Goal: Task Accomplishment & Management: Complete application form

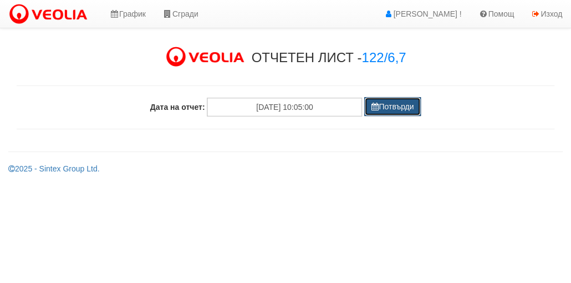
click at [388, 102] on button "Потвърди" at bounding box center [392, 106] width 57 height 19
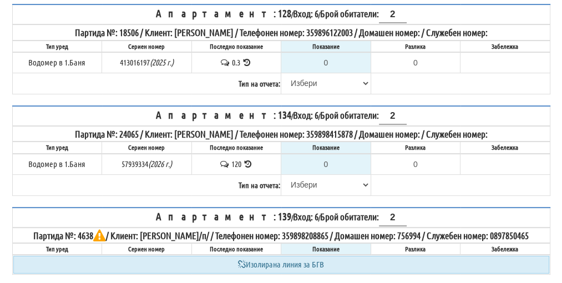
scroll to position [55, 0]
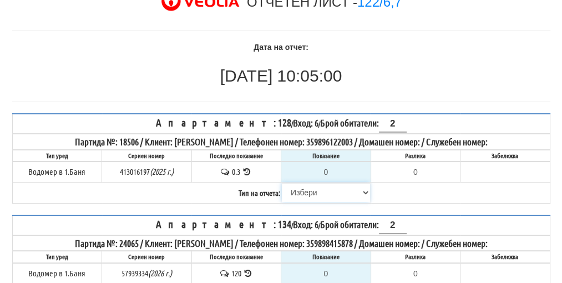
click at [308, 190] on select "Избери Визуален Телефон Бележка Неосигурен достъп Самоотчет Служебно Дистанцион…" at bounding box center [326, 192] width 88 height 19
select select "8cc75930-9bfd-e511-80be-8d5a1dced85a"
click at [282, 183] on select "Избери Визуален Телефон Бележка Неосигурен достъп Самоотчет Служебно Дистанцион…" at bounding box center [326, 192] width 88 height 19
click at [324, 190] on select "Избери Визуален Телефон Бележка Неосигурен достъп Самоотчет Служебно Дистанцион…" at bounding box center [326, 192] width 88 height 19
click at [282, 183] on select "Избери Визуален Телефон Бележка Неосигурен достъп Самоотчет Служебно Дистанцион…" at bounding box center [326, 192] width 88 height 19
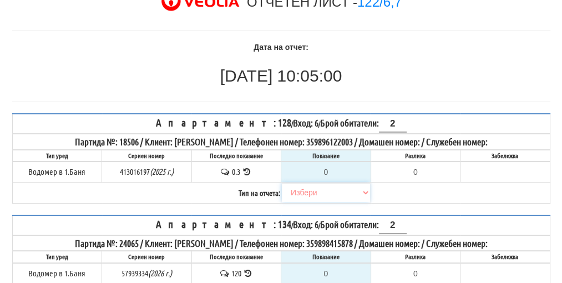
click at [308, 190] on select "Избери Визуален Телефон Бележка Неосигурен достъп Самоотчет Служебно Дистанцион…" at bounding box center [326, 192] width 88 height 19
select select "8ac75930-9bfd-e511-80be-8d5a1dced85a"
click at [282, 183] on select "Избери Визуален Телефон Бележка Неосигурен достъп Самоотчет Служебно Дистанцион…" at bounding box center [326, 192] width 88 height 19
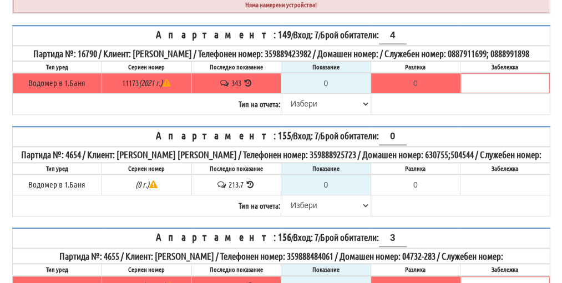
scroll to position [832, 0]
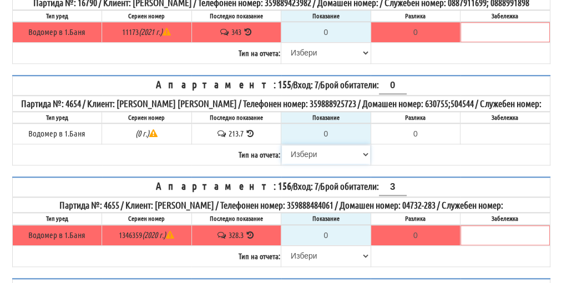
click at [306, 164] on select "Избери Визуален Телефон Бележка Неосигурен достъп Самоотчет Служебно Дистанцион…" at bounding box center [326, 154] width 88 height 19
click at [282, 164] on select "Избери Визуален Телефон Бележка Неосигурен достъп Самоотчет Служебно Дистанцион…" at bounding box center [326, 154] width 88 height 19
click at [311, 164] on select "Избери Визуален Телефон Бележка Неосигурен достъп Самоотчет Служебно Дистанцион…" at bounding box center [326, 154] width 88 height 19
click at [282, 164] on select "Избери Визуален Телефон Бележка Неосигурен достъп Самоотчет Служебно Дистанцион…" at bounding box center [326, 154] width 88 height 19
click at [309, 164] on select "Избери Визуален Телефон Бележка Неосигурен достъп Самоотчет Служебно Дистанцион…" at bounding box center [326, 154] width 88 height 19
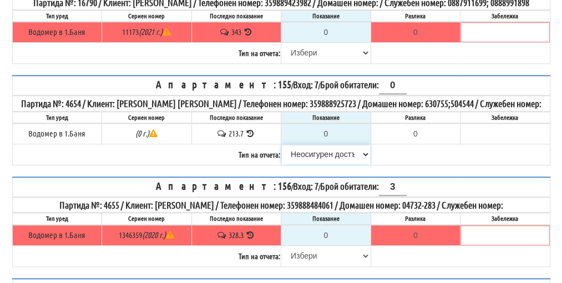
select select "8ac75930-9bfd-e511-80be-8d5a1dced85a"
click at [282, 164] on select "Избери Визуален Телефон Бележка Неосигурен достъп Самоотчет Служебно Дистанцион…" at bounding box center [326, 154] width 88 height 19
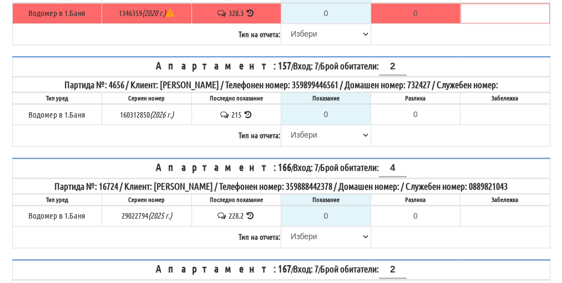
scroll to position [1092, 0]
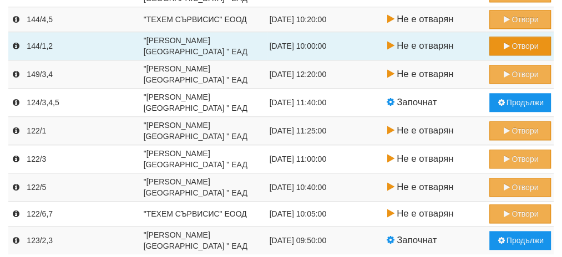
scroll to position [771, 0]
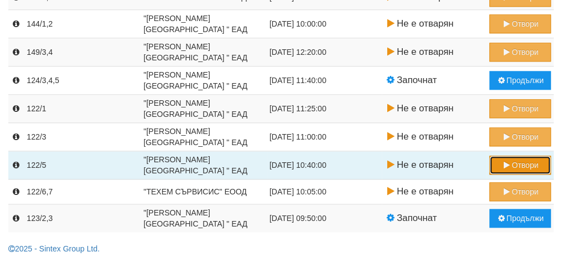
click at [512, 156] on button "Отвори" at bounding box center [520, 165] width 62 height 19
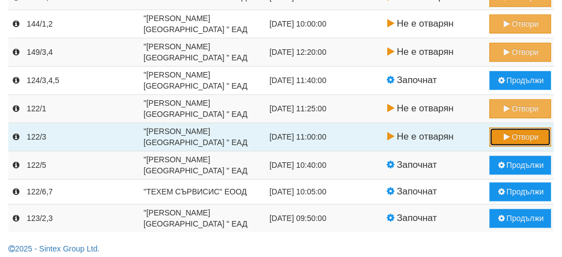
click at [526, 133] on button "Отвори" at bounding box center [520, 137] width 62 height 19
click at [526, 128] on button "Отвори" at bounding box center [520, 137] width 62 height 19
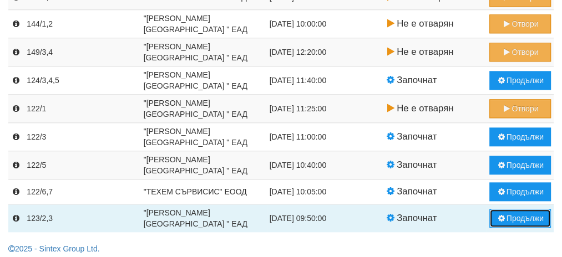
click at [521, 212] on button "Продължи" at bounding box center [520, 218] width 62 height 19
click at [528, 210] on button "Продължи" at bounding box center [520, 218] width 62 height 19
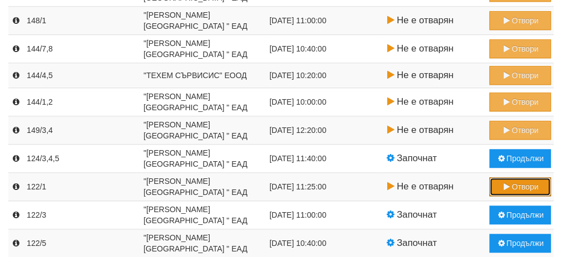
scroll to position [743, 0]
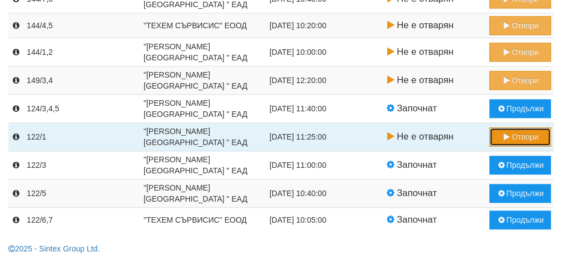
click at [519, 132] on button "Отвори" at bounding box center [520, 137] width 62 height 19
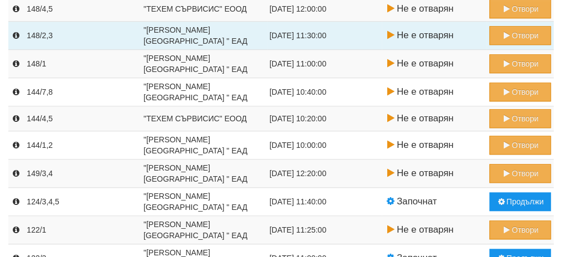
scroll to position [666, 0]
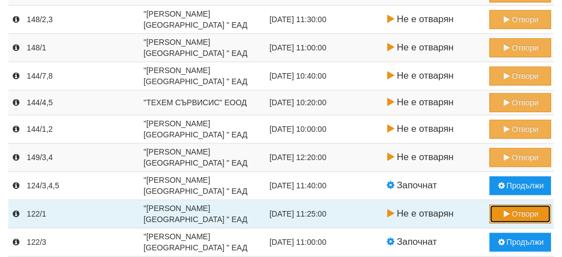
click at [521, 205] on button "Отвори" at bounding box center [520, 214] width 62 height 19
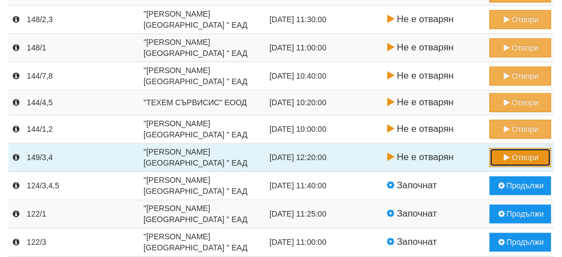
click at [521, 155] on button "Отвори" at bounding box center [520, 157] width 62 height 19
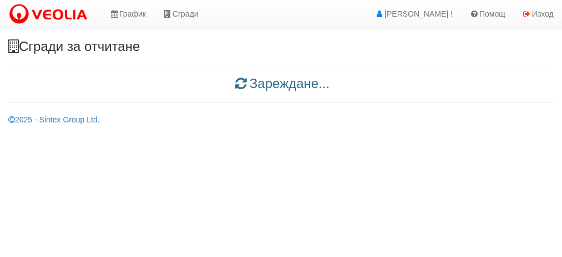
scroll to position [0, 0]
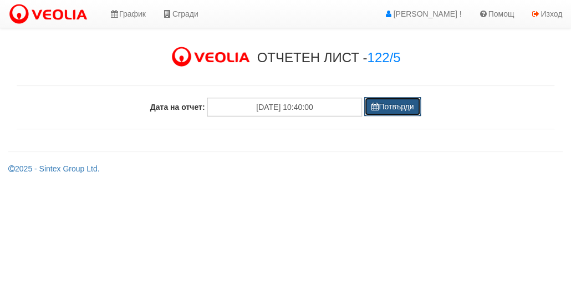
click at [397, 111] on button "Потвърди" at bounding box center [392, 106] width 57 height 19
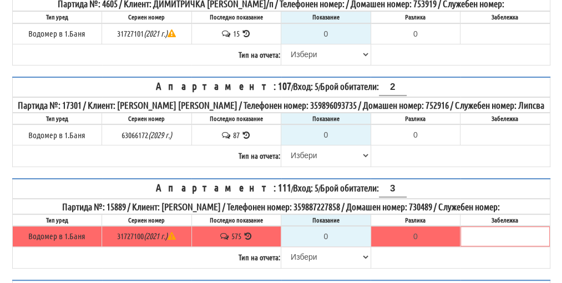
scroll to position [222, 0]
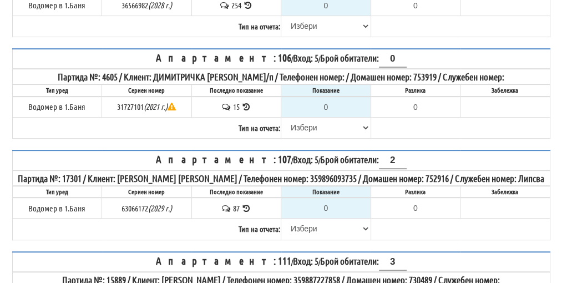
click at [248, 103] on icon at bounding box center [246, 107] width 11 height 8
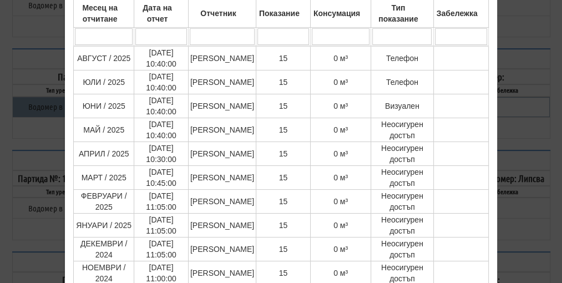
scroll to position [166, 0]
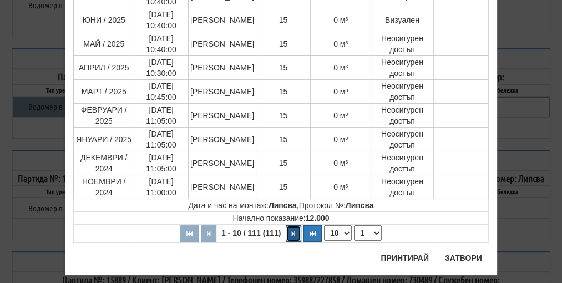
click at [290, 233] on button "button" at bounding box center [294, 233] width 16 height 17
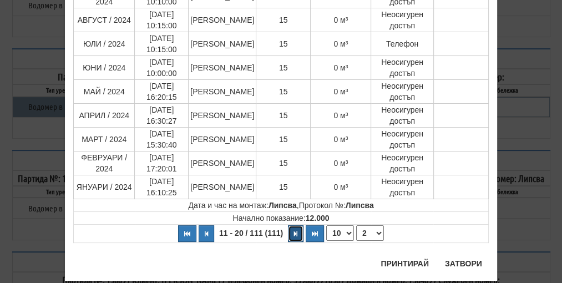
click at [294, 232] on icon "button" at bounding box center [295, 234] width 3 height 6
select select "3"
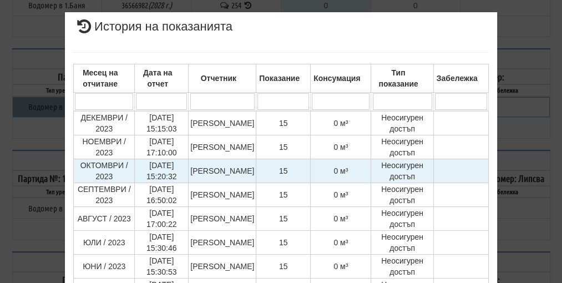
scroll to position [0, 0]
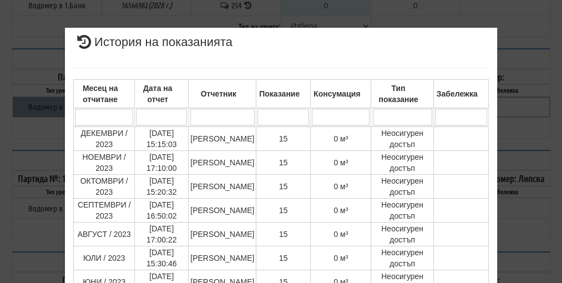
click at [514, 189] on div "× История на показанията Месец на отчитане Дата на отчет Отчетник Показание Кон…" at bounding box center [281, 237] width 538 height 475
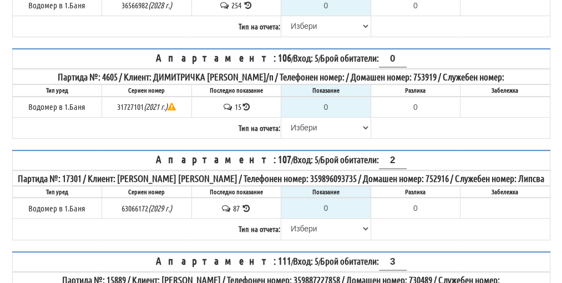
click at [246, 103] on icon at bounding box center [246, 107] width 7 height 8
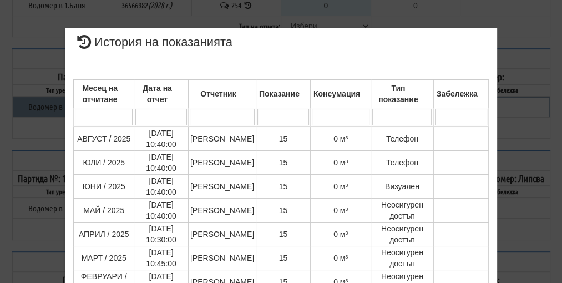
click at [517, 176] on div "× История на показанията Месец на отчитане Дата на отчет Отчетник Показание Кон…" at bounding box center [281, 234] width 538 height 469
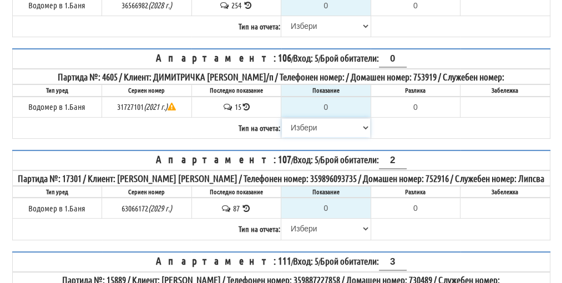
click at [310, 121] on select "Избери Визуален Телефон Бележка Неосигурен достъп Самоотчет Служебно Дистанцион…" at bounding box center [326, 127] width 88 height 19
select select "8cc75930-9bfd-e511-80be-8d5a1dced85a"
click at [282, 118] on select "Избери Визуален Телефон Бележка Неосигурен достъп Самоотчет Служебно Дистанцион…" at bounding box center [326, 127] width 88 height 19
type input "15"
type input "0.000"
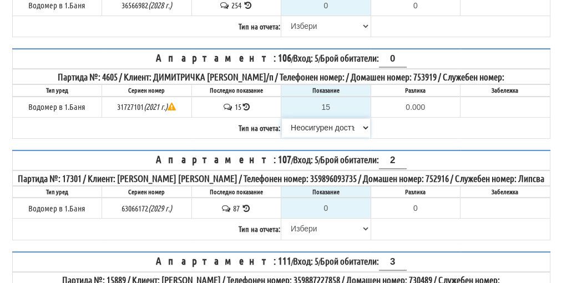
click at [302, 125] on select "Избери Визуален Телефон Бележка Неосигурен достъп Самоотчет Служебно Дистанцион…" at bounding box center [326, 127] width 88 height 19
select select
click at [282, 118] on select "Избери Визуален Телефон Бележка Неосигурен достъп Самоотчет Служебно Дистанцион…" at bounding box center [326, 127] width 88 height 19
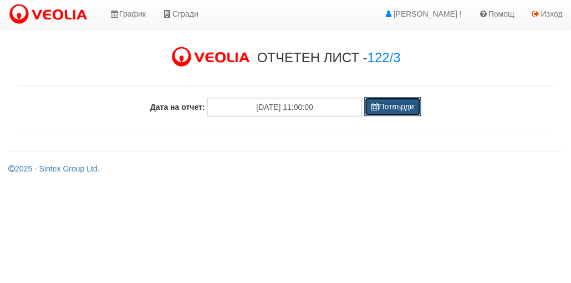
drag, startPoint x: 0, startPoint y: 0, endPoint x: 386, endPoint y: 113, distance: 401.8
click at [386, 113] on button "Потвърди" at bounding box center [392, 106] width 57 height 19
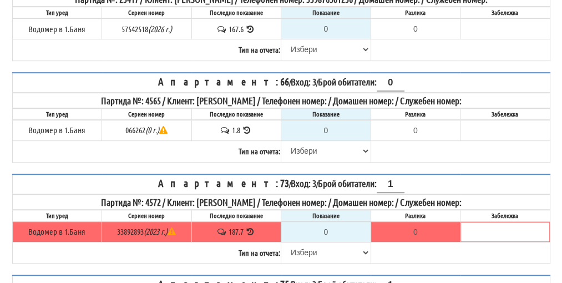
scroll to position [541, 0]
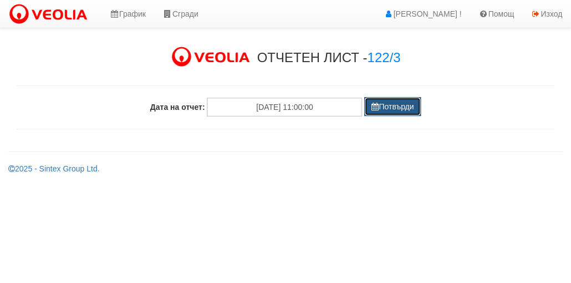
click at [399, 109] on button "Потвърди" at bounding box center [392, 106] width 57 height 19
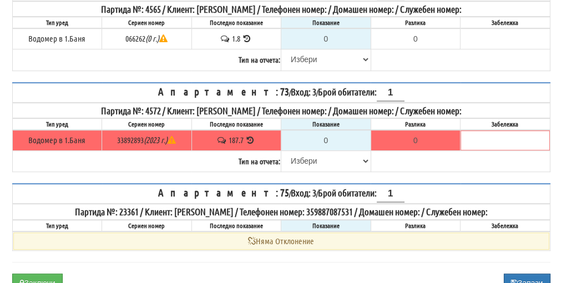
scroll to position [537, 0]
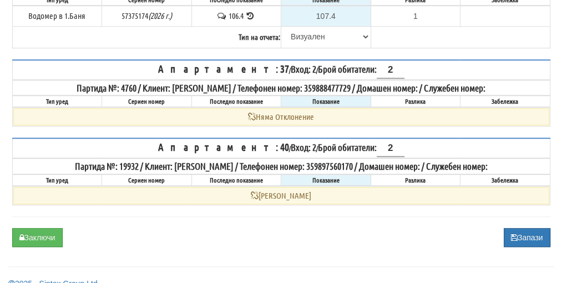
scroll to position [518, 0]
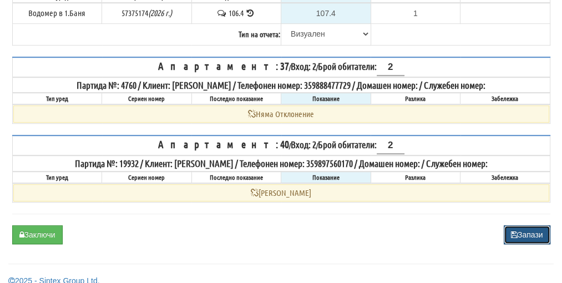
click at [530, 225] on button "Запази" at bounding box center [527, 234] width 47 height 19
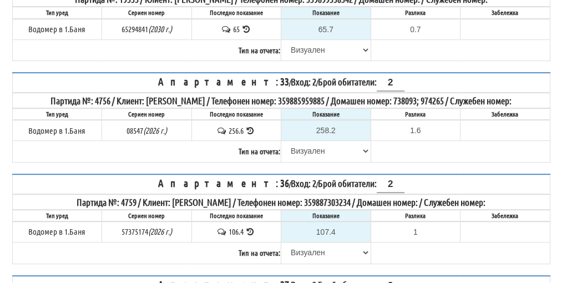
scroll to position [499, 0]
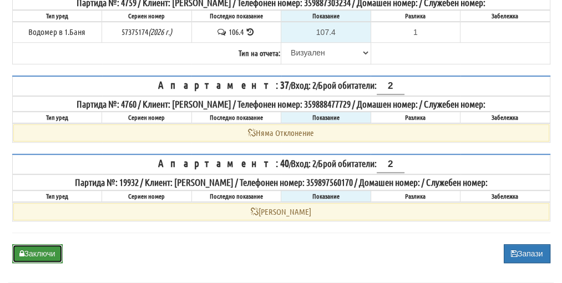
click at [36, 246] on button "Заключи" at bounding box center [37, 253] width 50 height 19
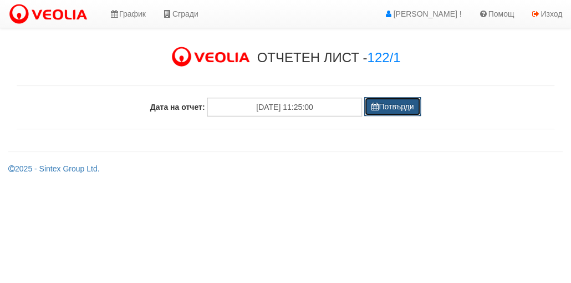
click at [397, 108] on button "Потвърди" at bounding box center [392, 106] width 57 height 19
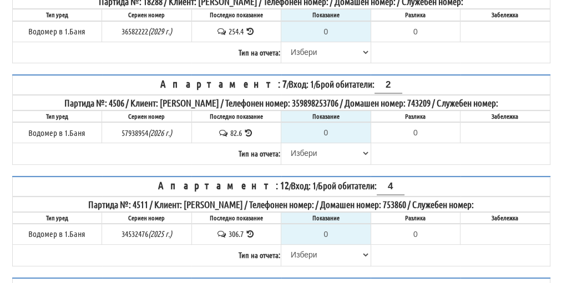
scroll to position [564, 0]
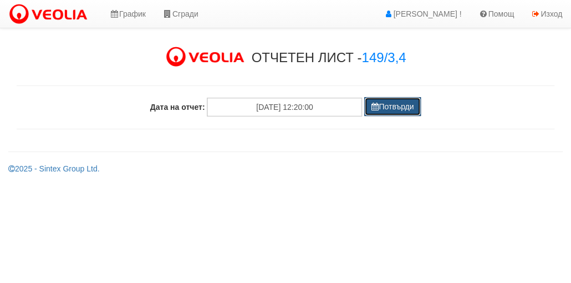
click at [398, 107] on button "Потвърди" at bounding box center [392, 106] width 57 height 19
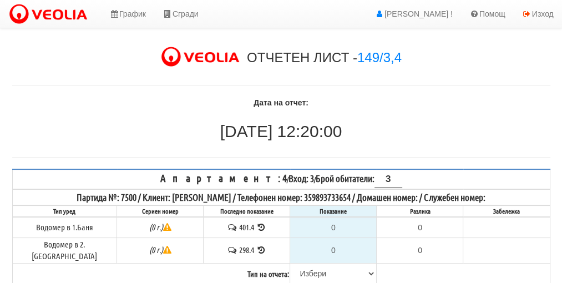
scroll to position [2335, 0]
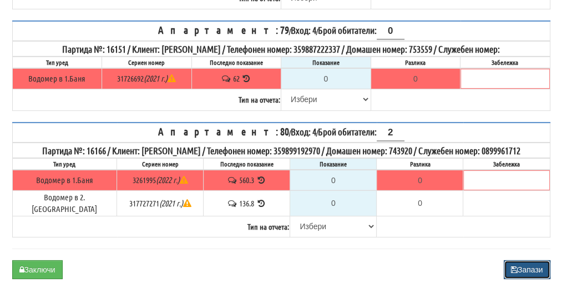
click at [526, 260] on button "Запази" at bounding box center [527, 269] width 47 height 19
